Goal: Information Seeking & Learning: Learn about a topic

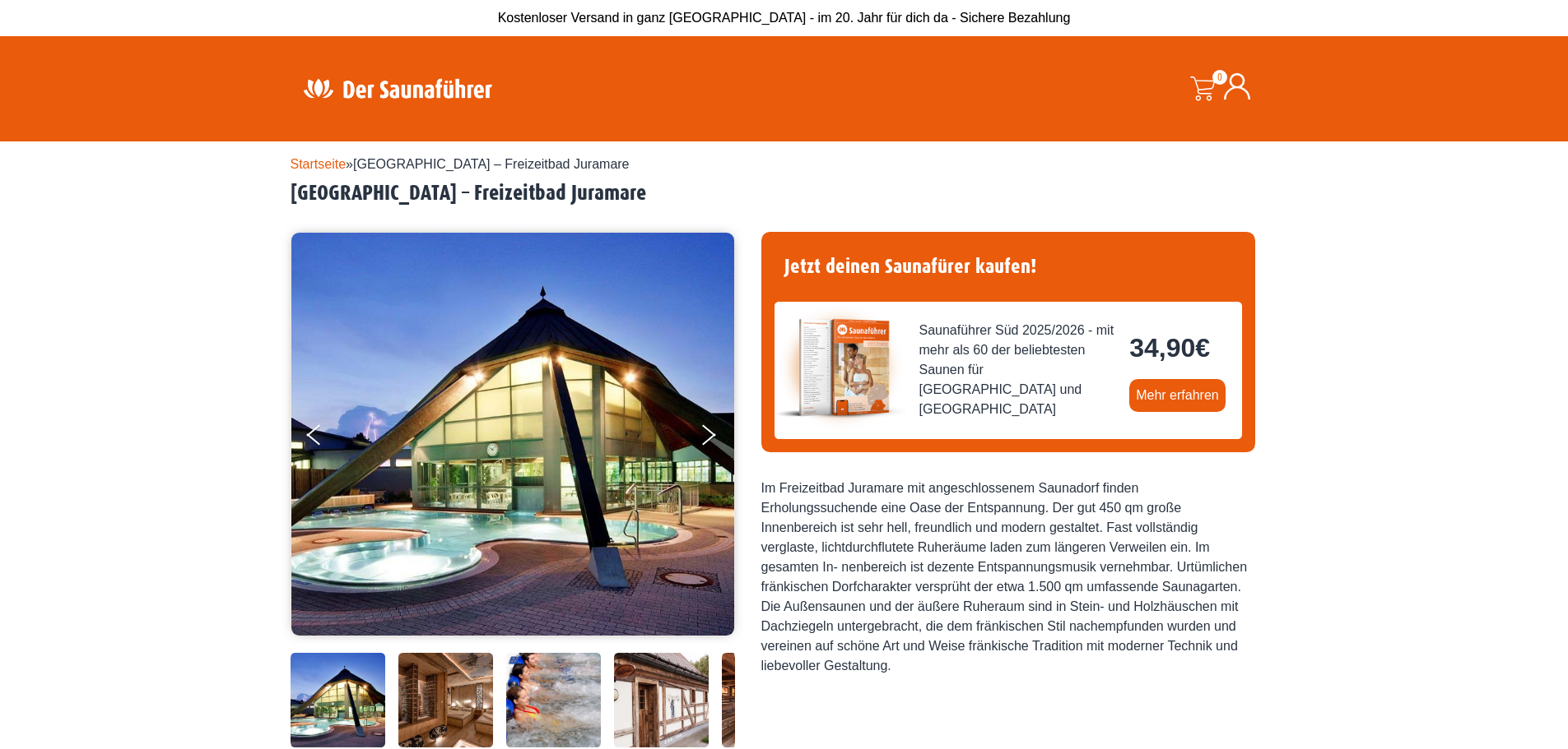
click at [304, 166] on link "Startseite" at bounding box center [319, 164] width 56 height 14
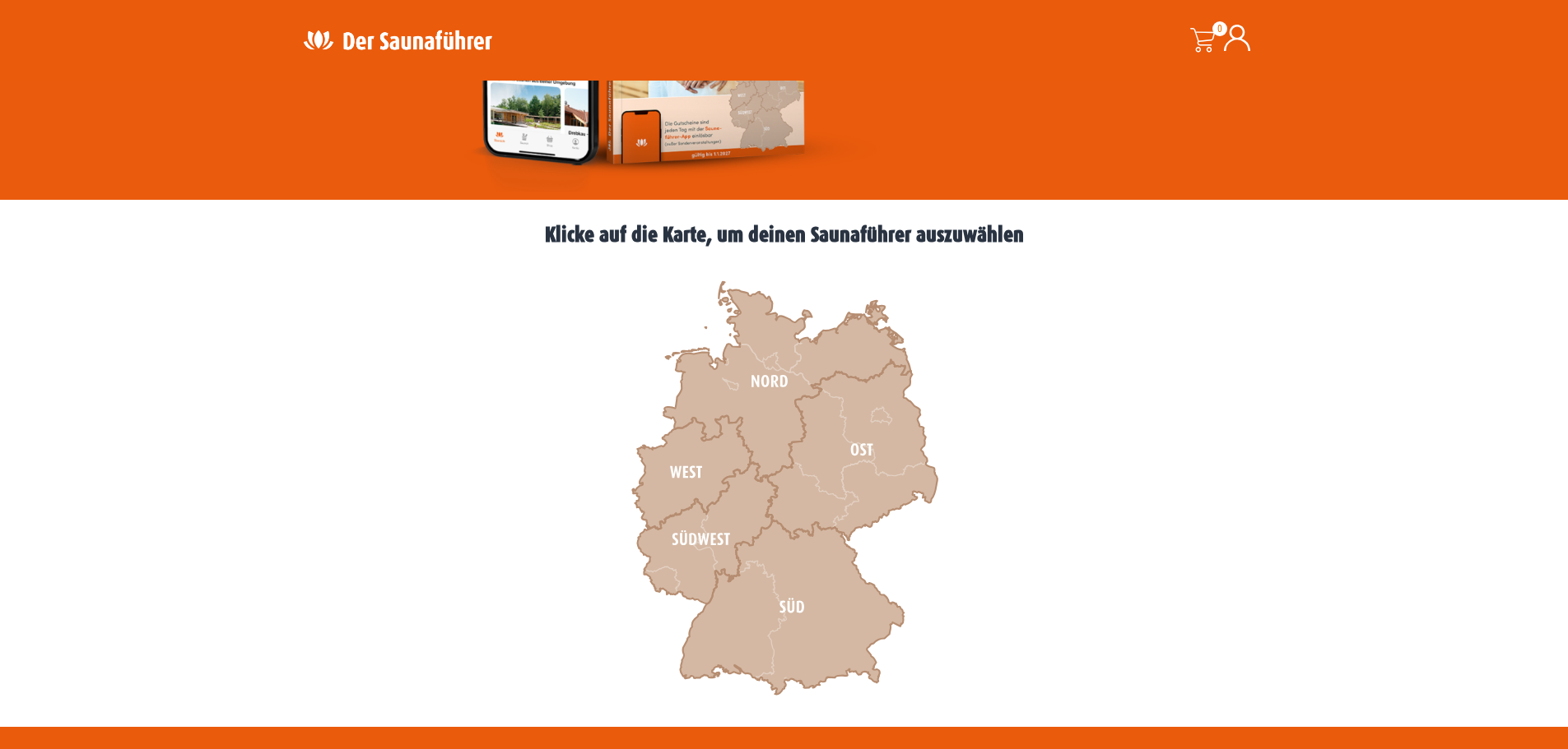
scroll to position [329, 0]
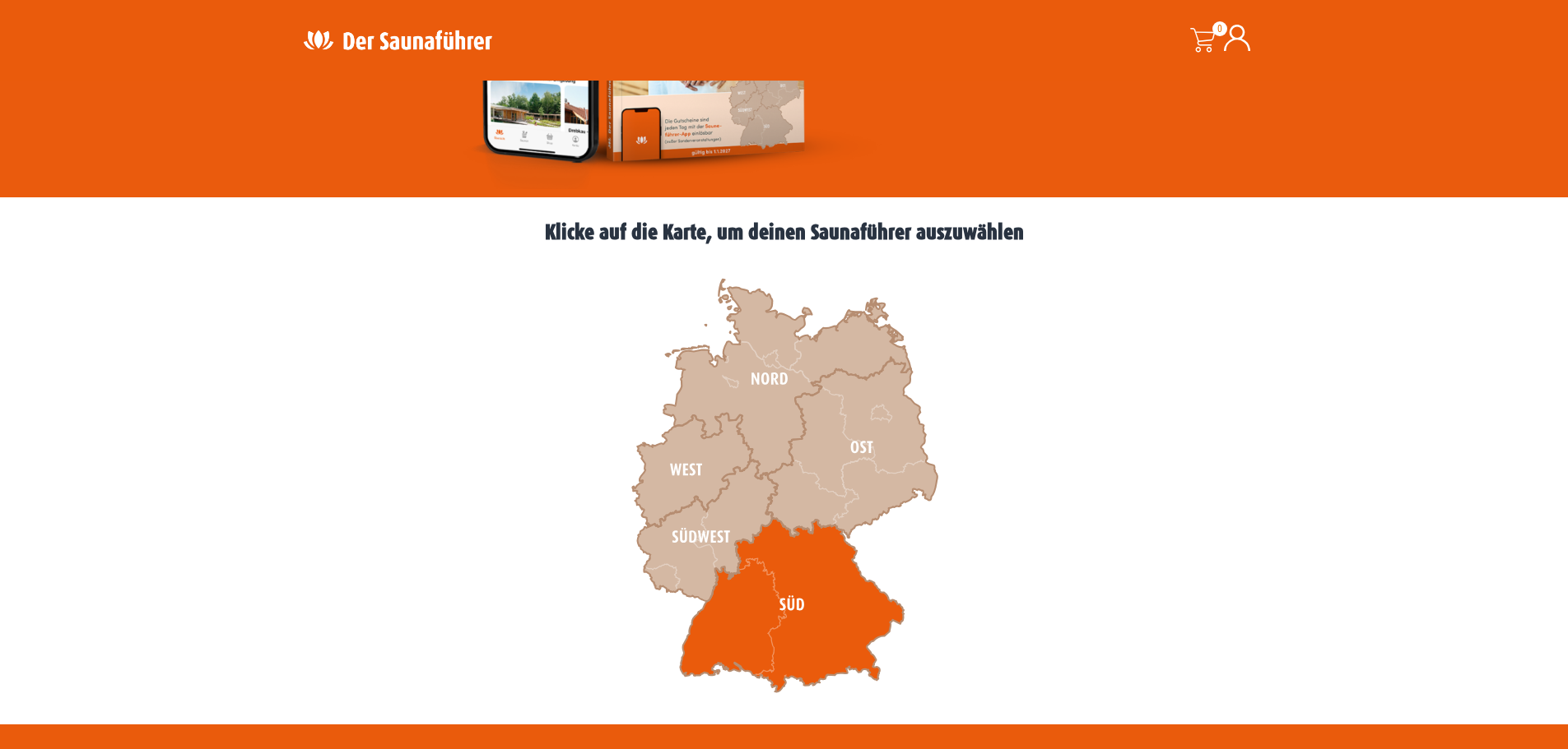
click at [764, 591] on icon at bounding box center [791, 605] width 224 height 175
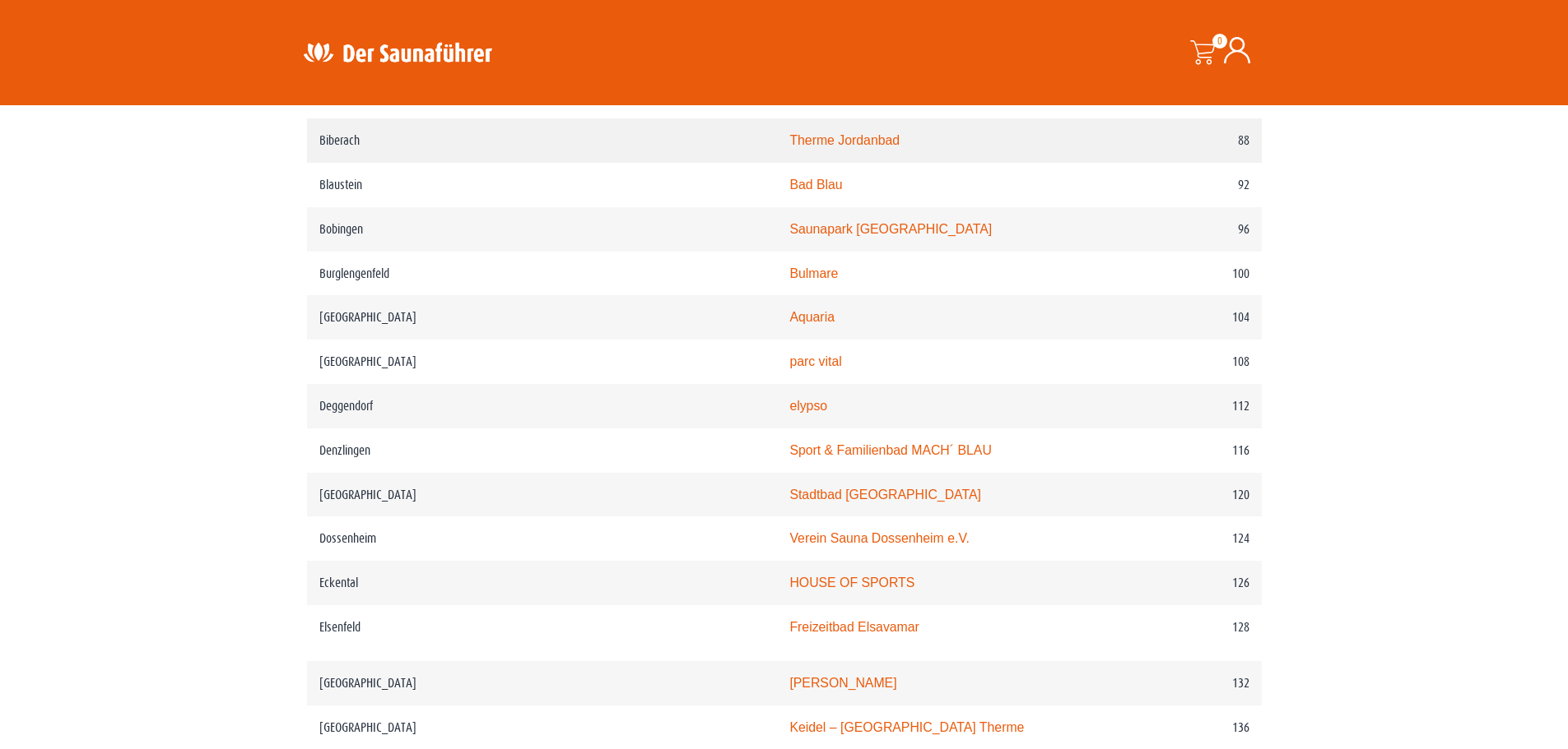
scroll to position [1563, 0]
click at [789, 501] on link "Stadtbad Ditzingen" at bounding box center [884, 494] width 192 height 14
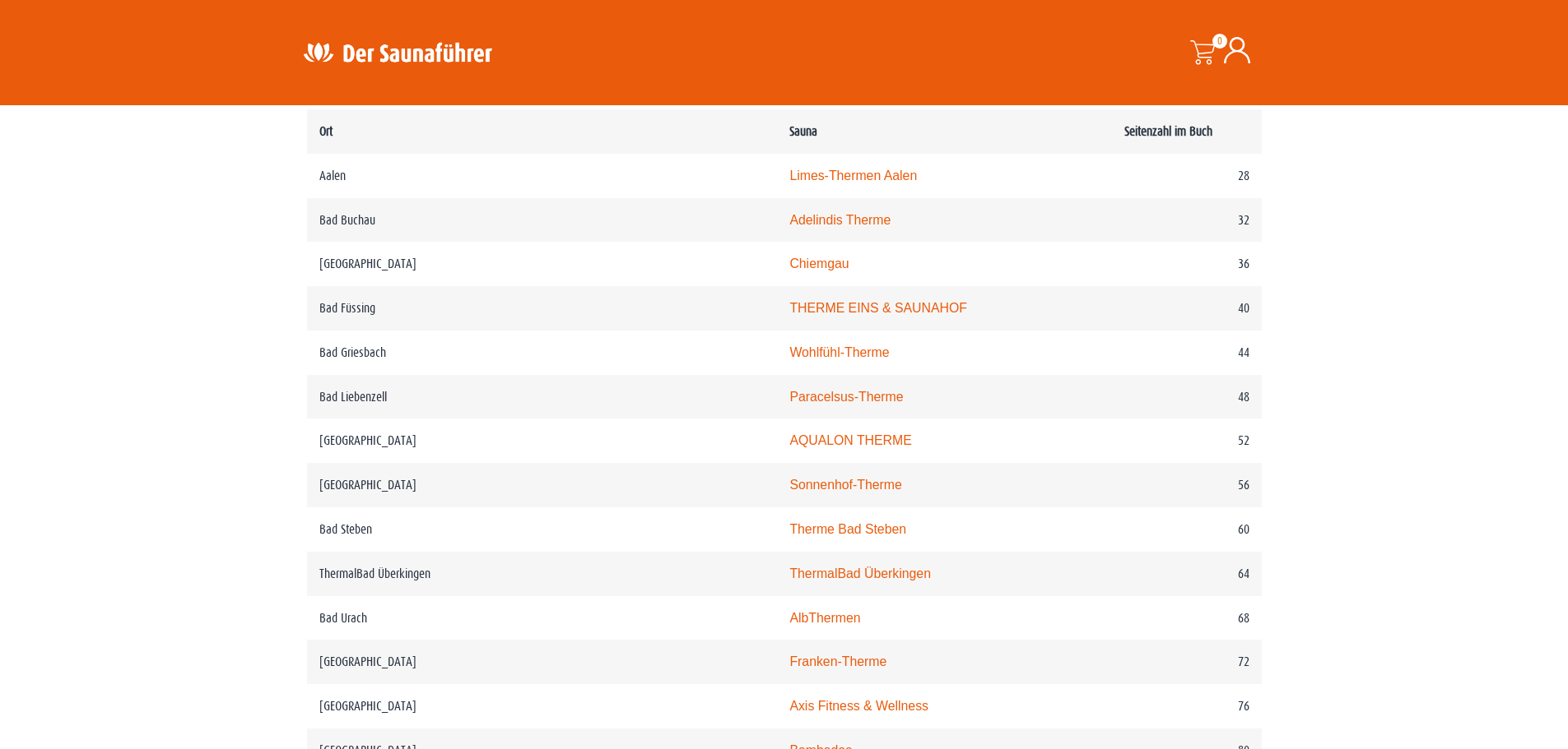
scroll to position [823, 0]
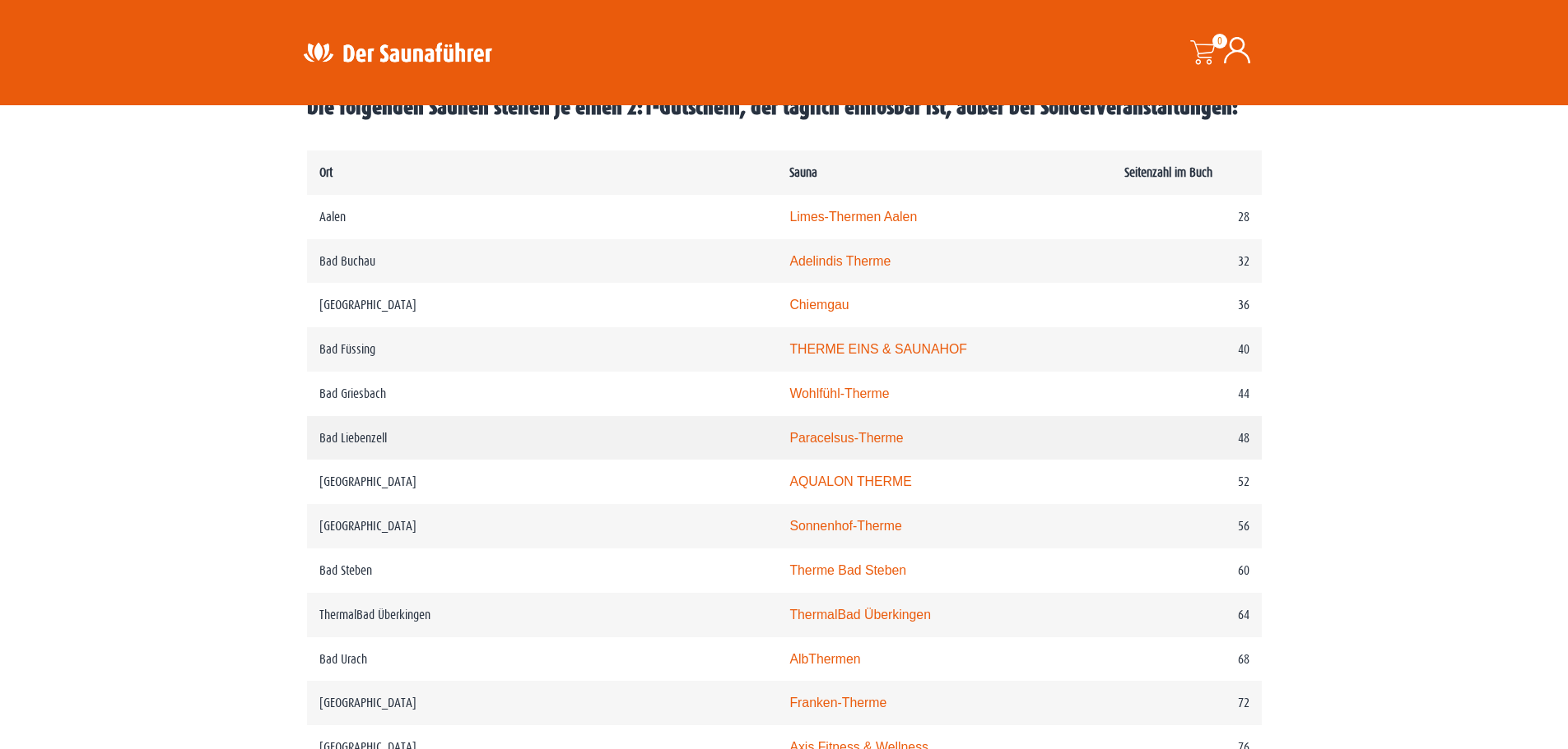
click at [789, 439] on link "Paracelsus-Therme" at bounding box center [845, 438] width 113 height 14
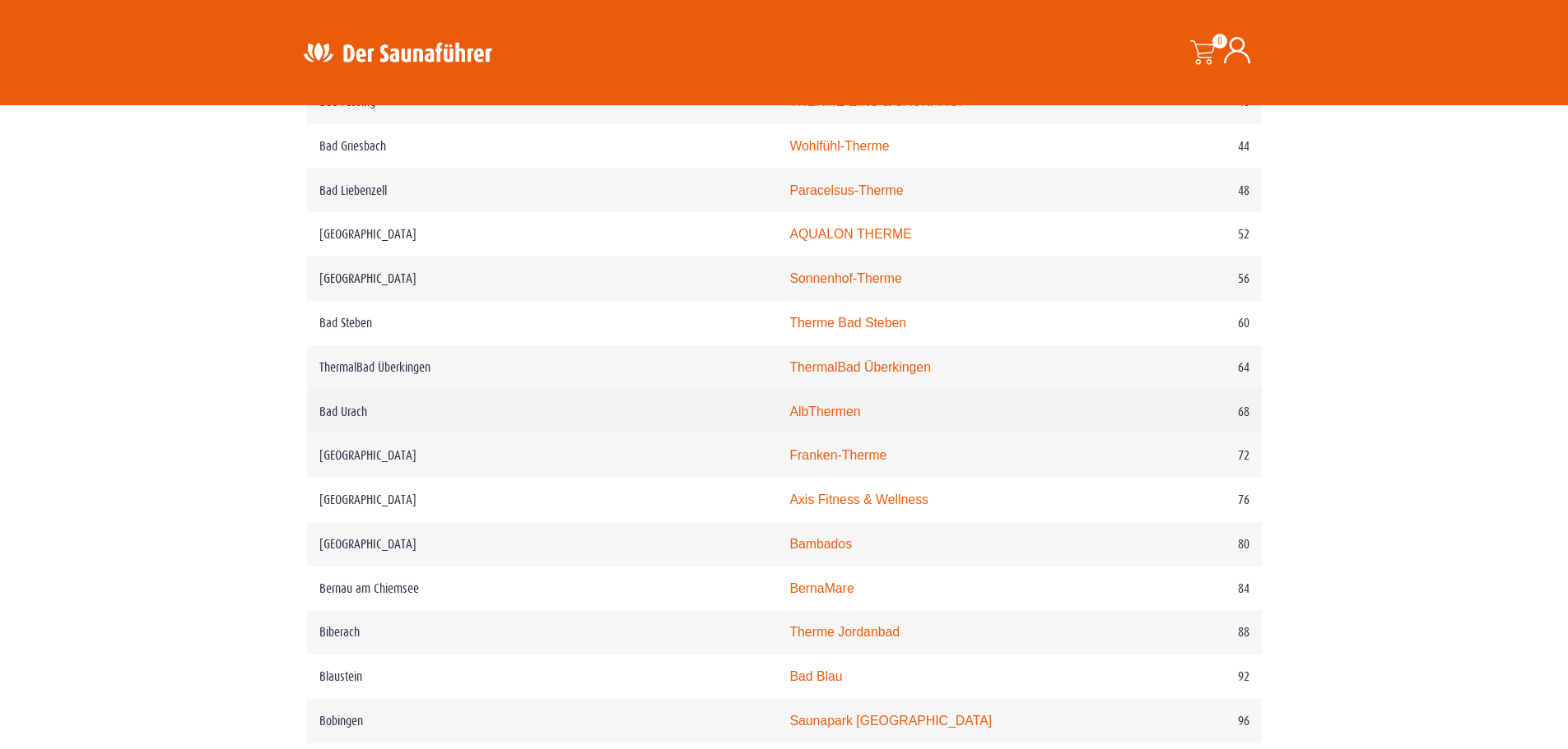
scroll to position [1152, 0]
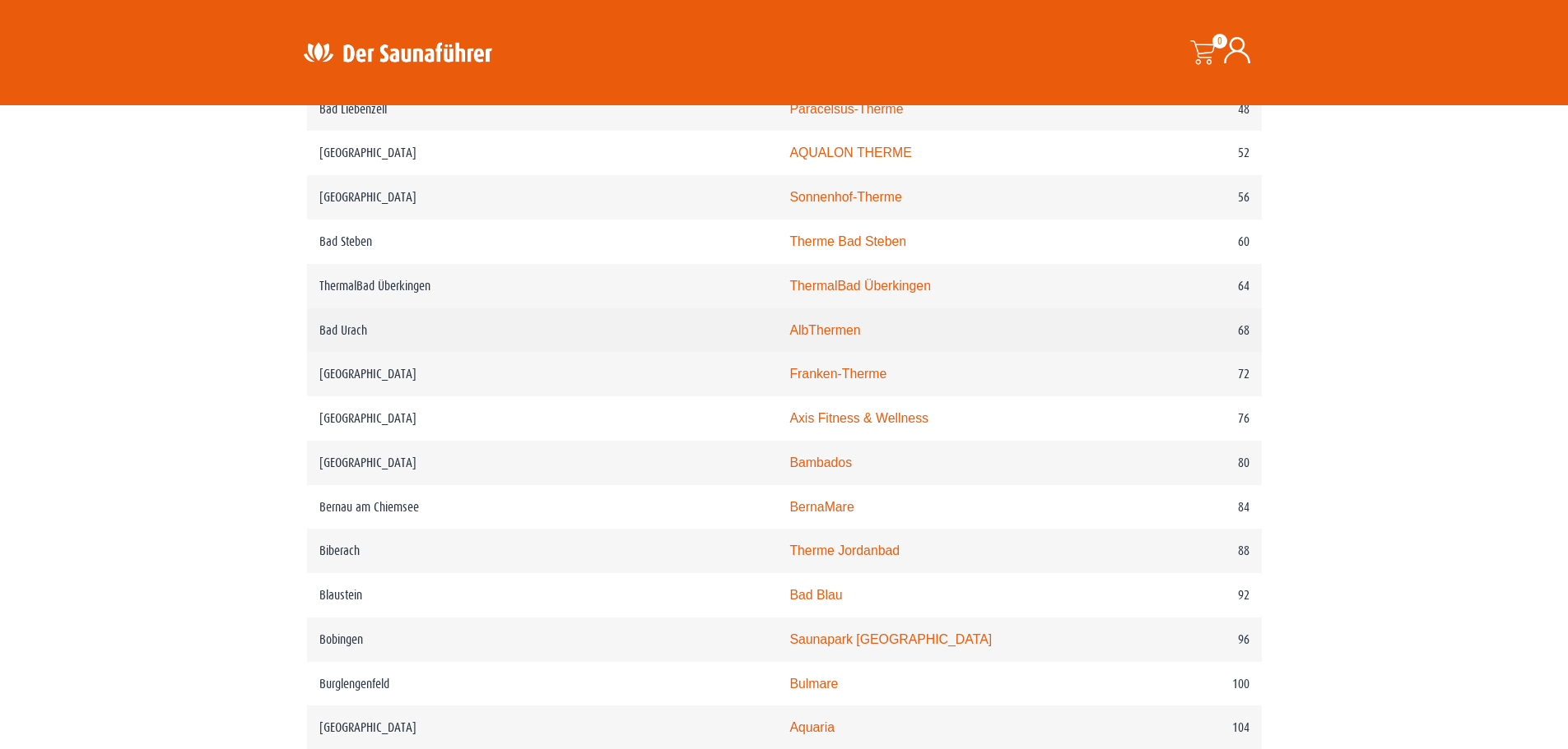
click at [789, 338] on link "AlbThermen" at bounding box center [824, 331] width 71 height 14
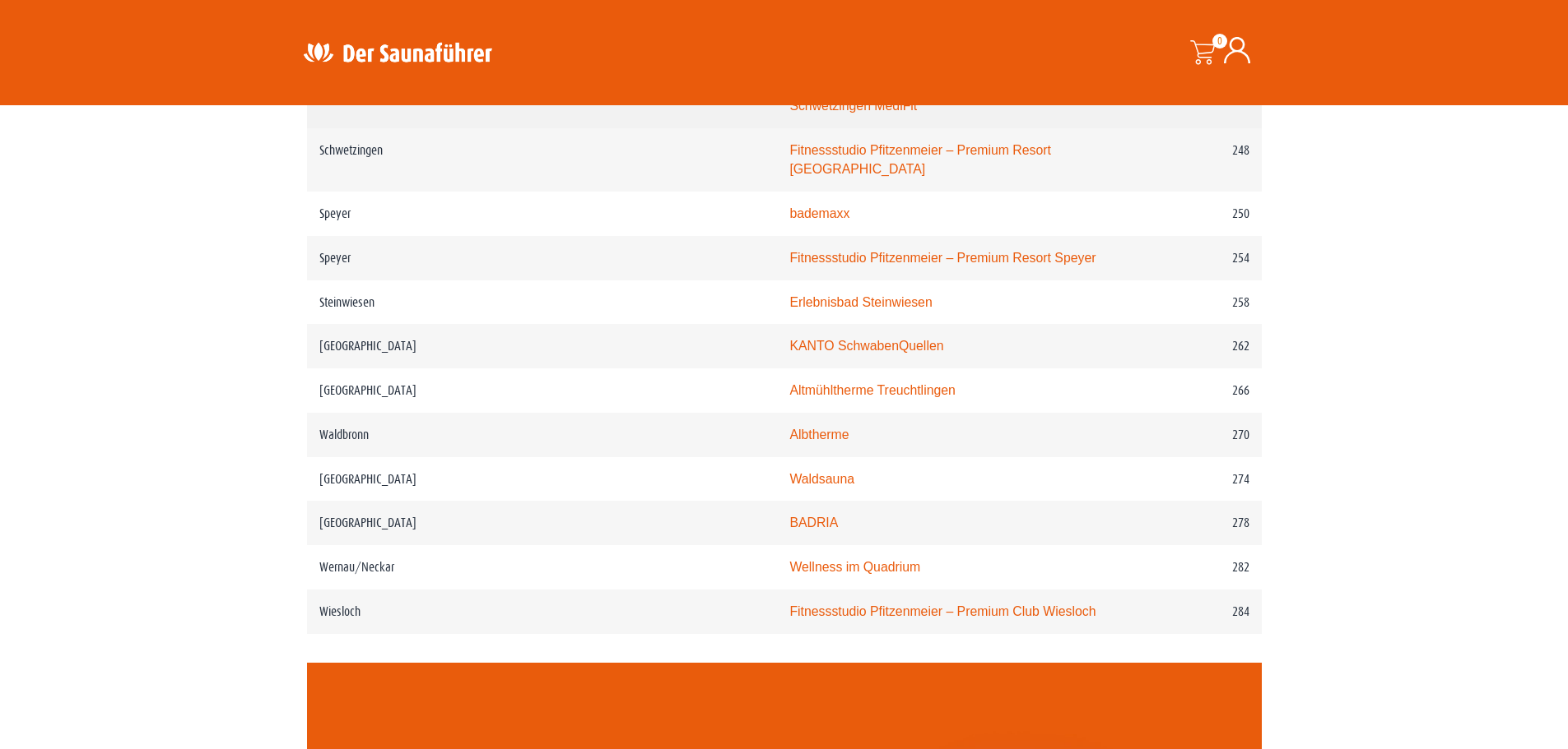
scroll to position [3620, 0]
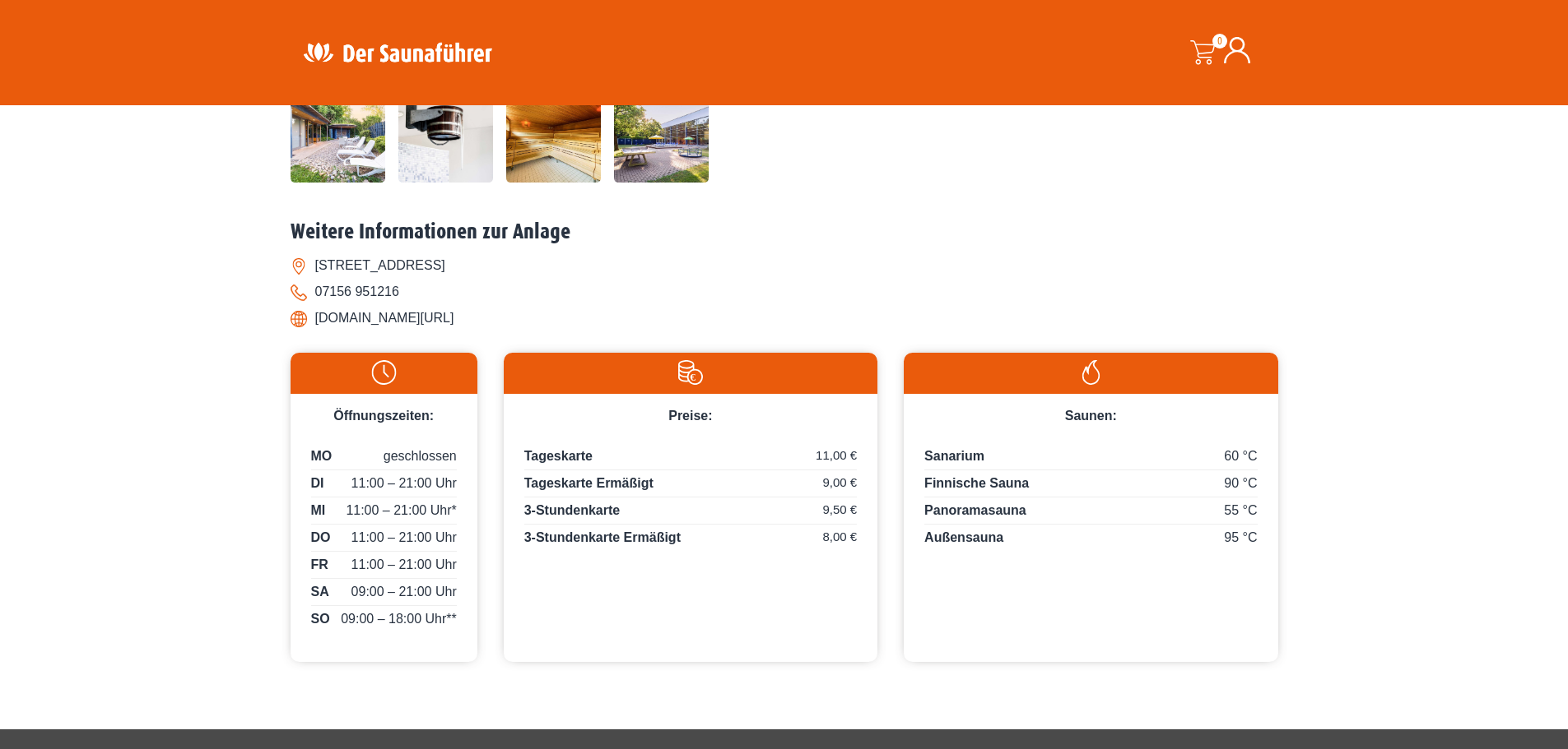
scroll to position [658, 0]
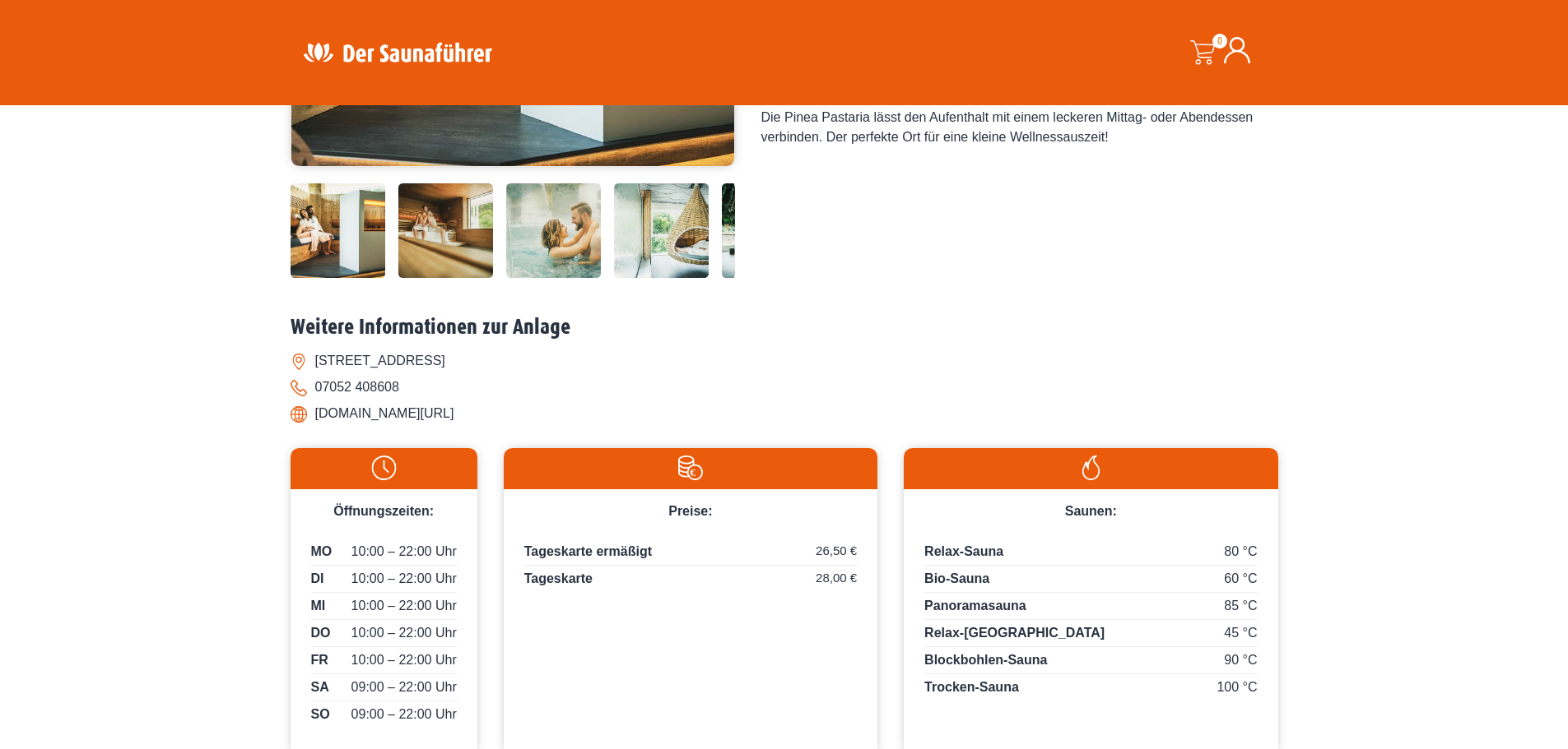
scroll to position [494, 0]
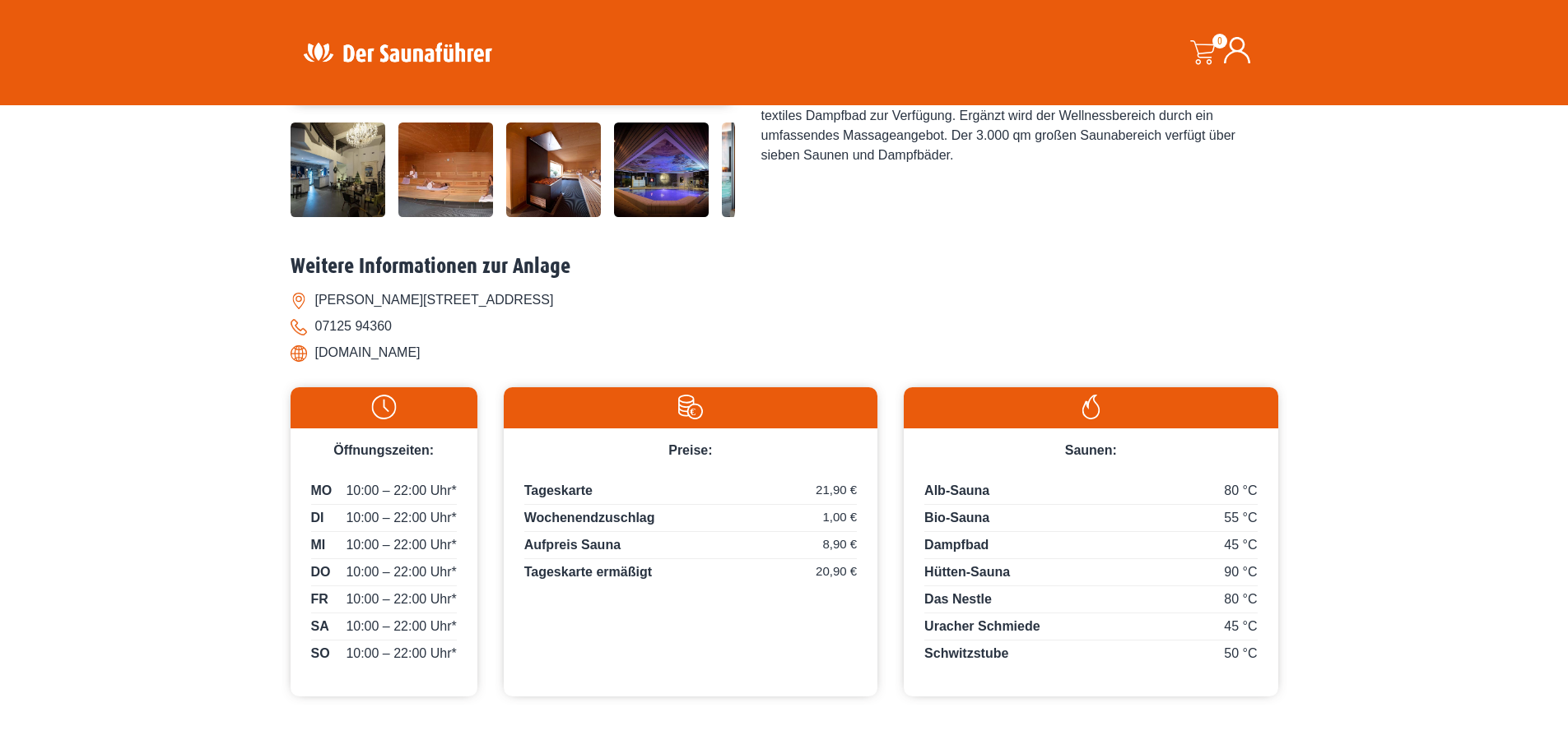
scroll to position [576, 0]
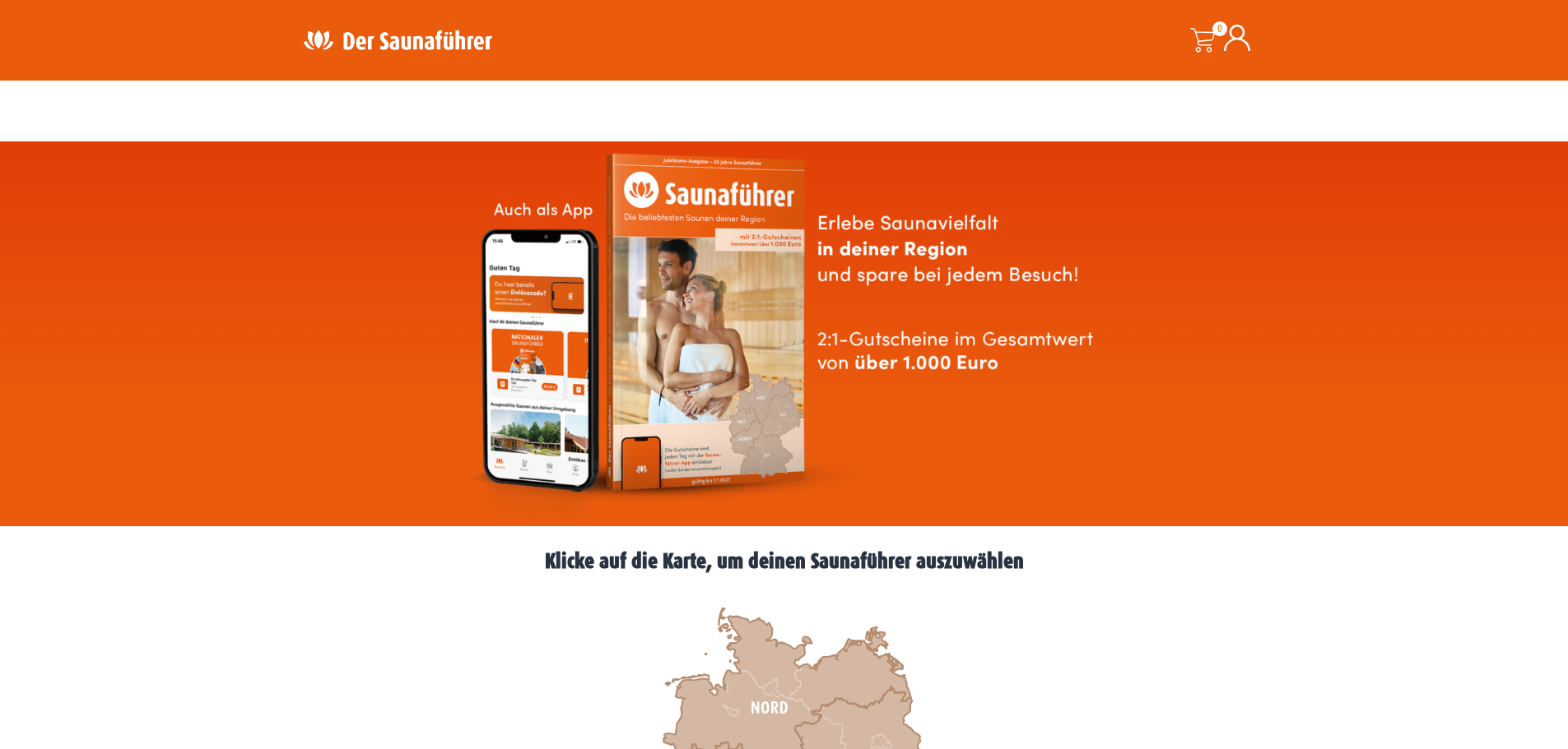
scroll to position [329, 0]
